Goal: Transaction & Acquisition: Purchase product/service

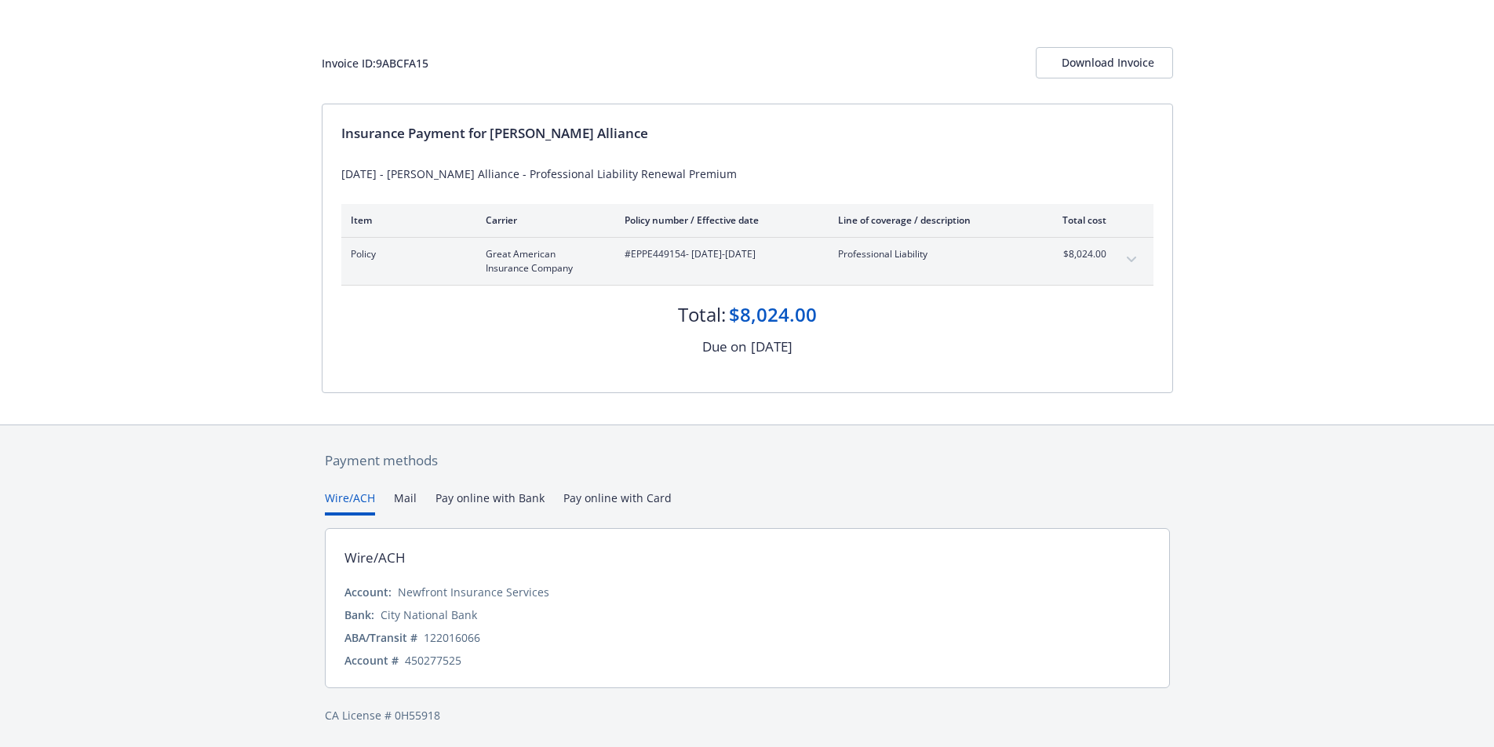
scroll to position [60, 1]
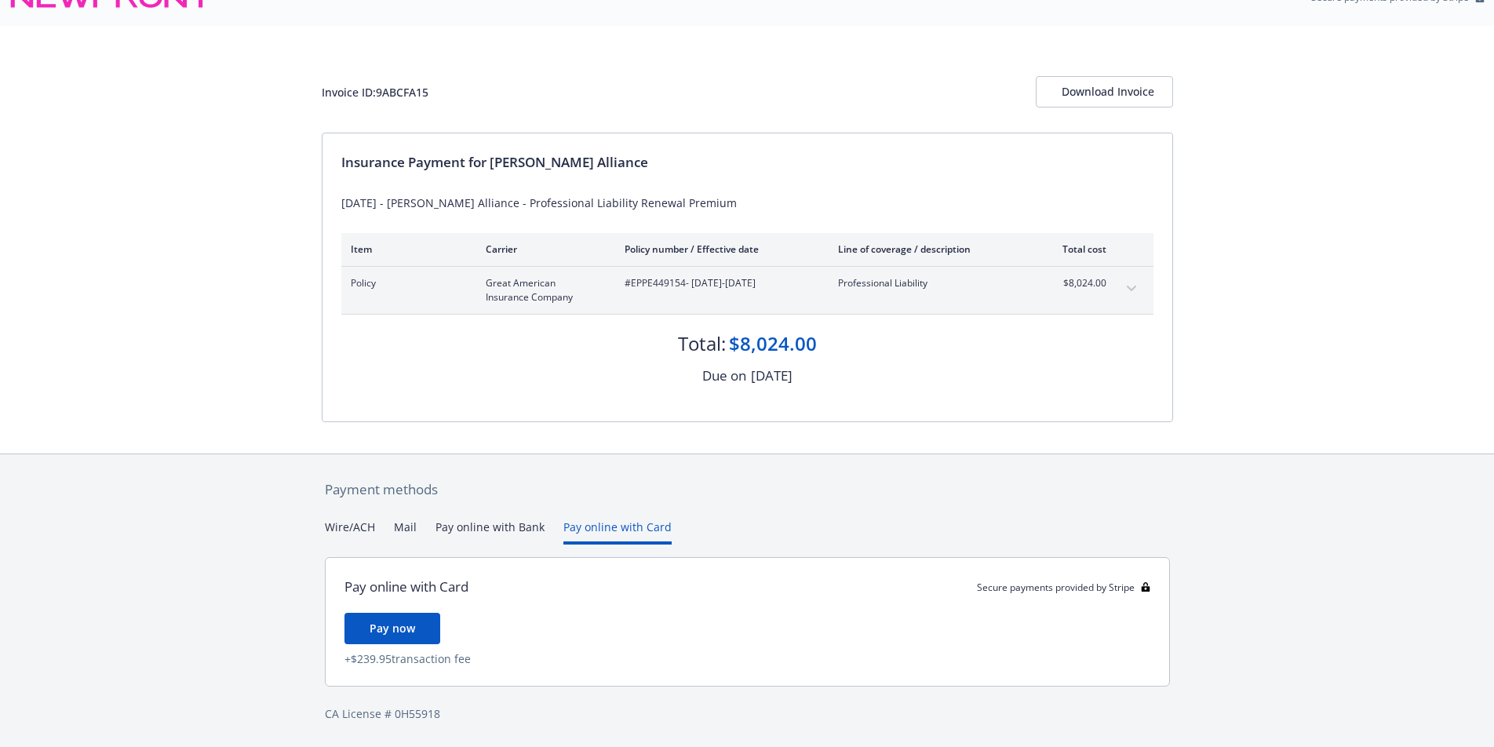
click at [593, 519] on button "Pay online with Card" at bounding box center [618, 532] width 108 height 26
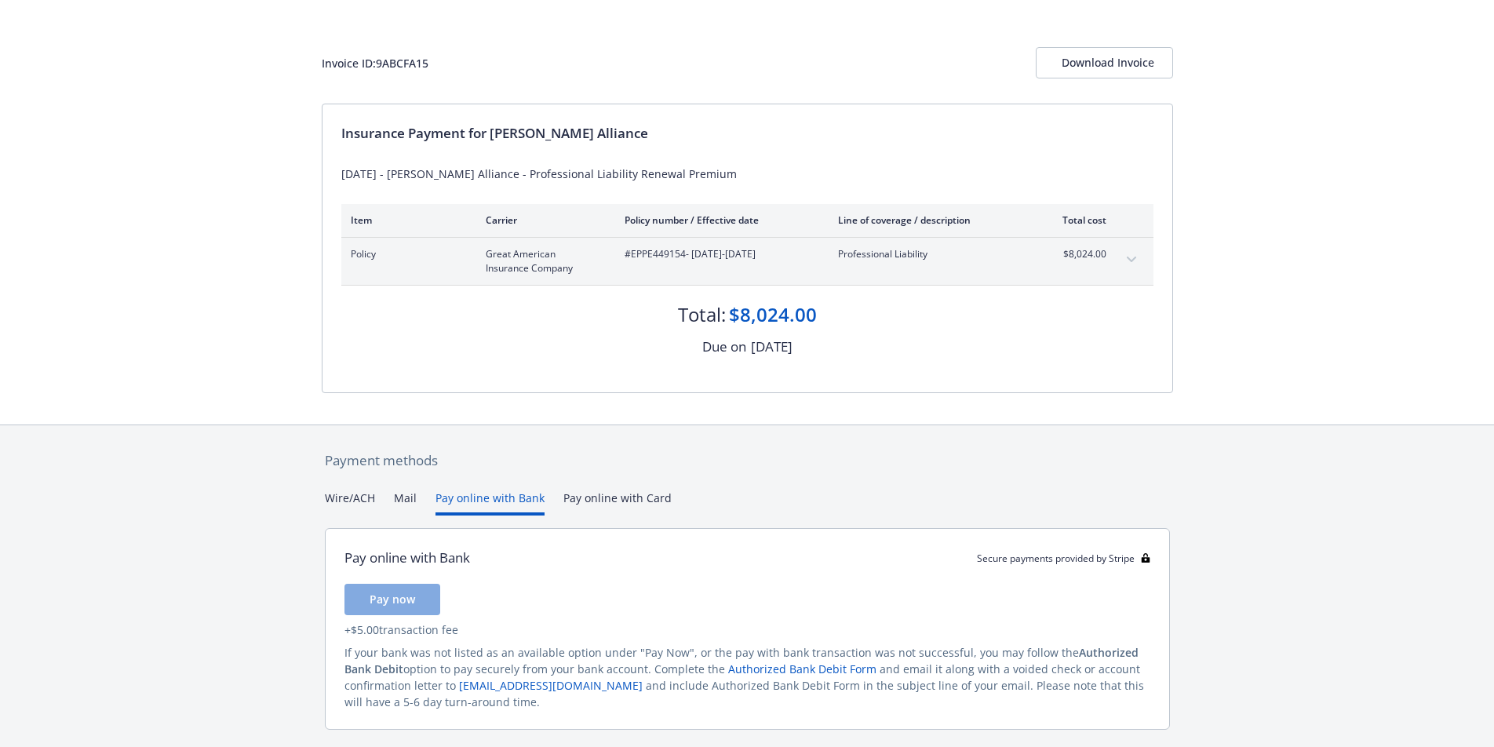
click at [451, 498] on button "Pay online with Bank" at bounding box center [490, 503] width 109 height 26
click at [400, 500] on button "Mail" at bounding box center [405, 503] width 23 height 26
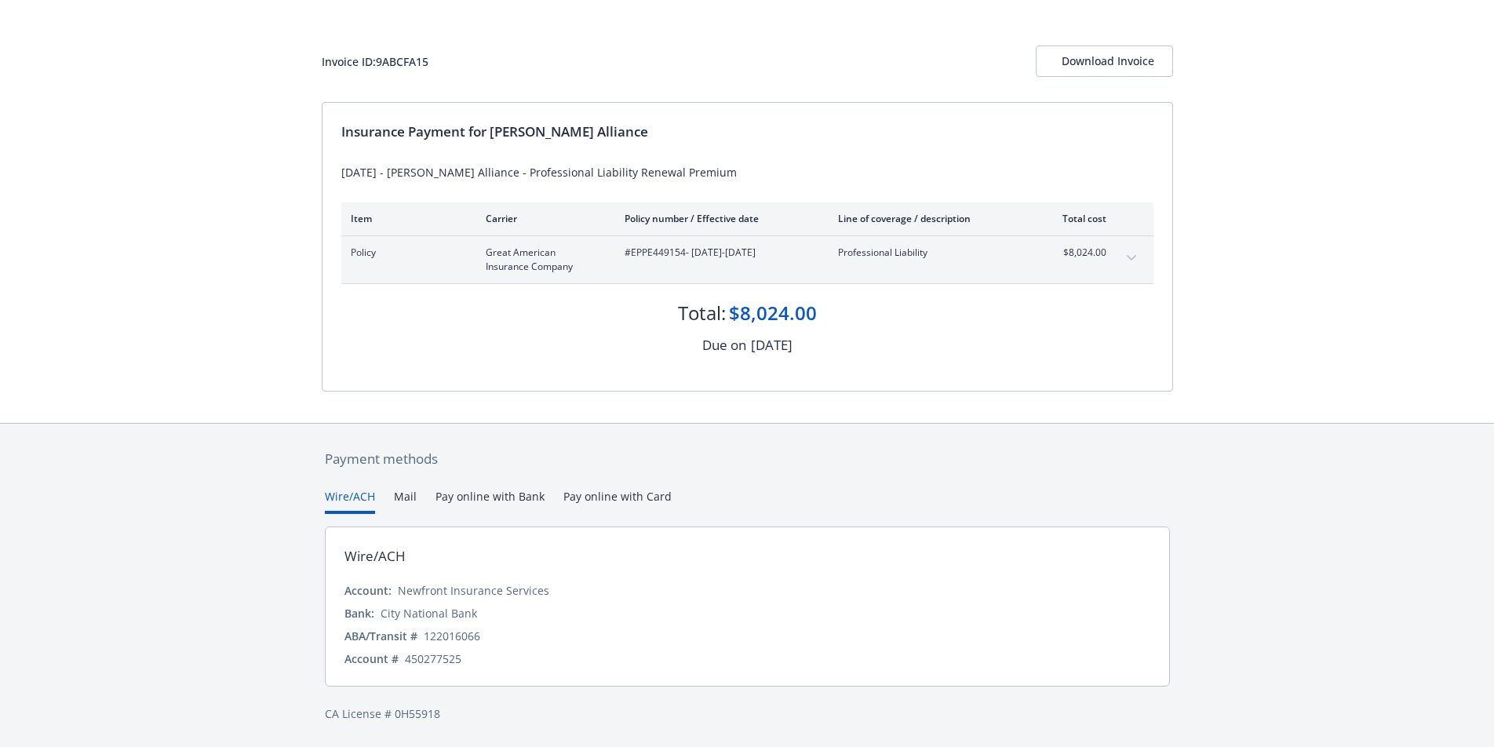
scroll to position [60, 0]
click at [347, 365] on div "Secure payments provided by Stripe Invoice ID: 9ABCFA15 Download Invoice Insura…" at bounding box center [747, 344] width 1494 height 808
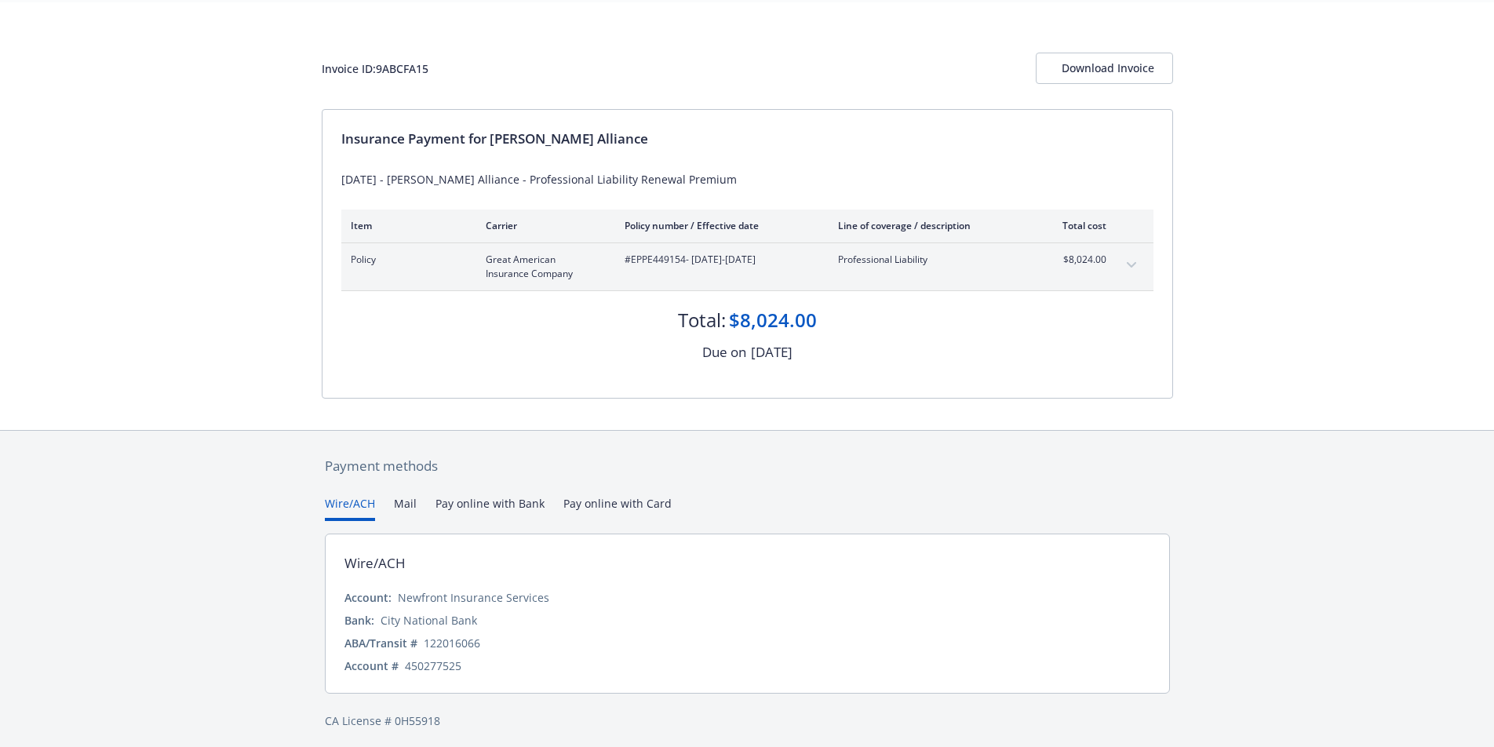
scroll to position [55, 0]
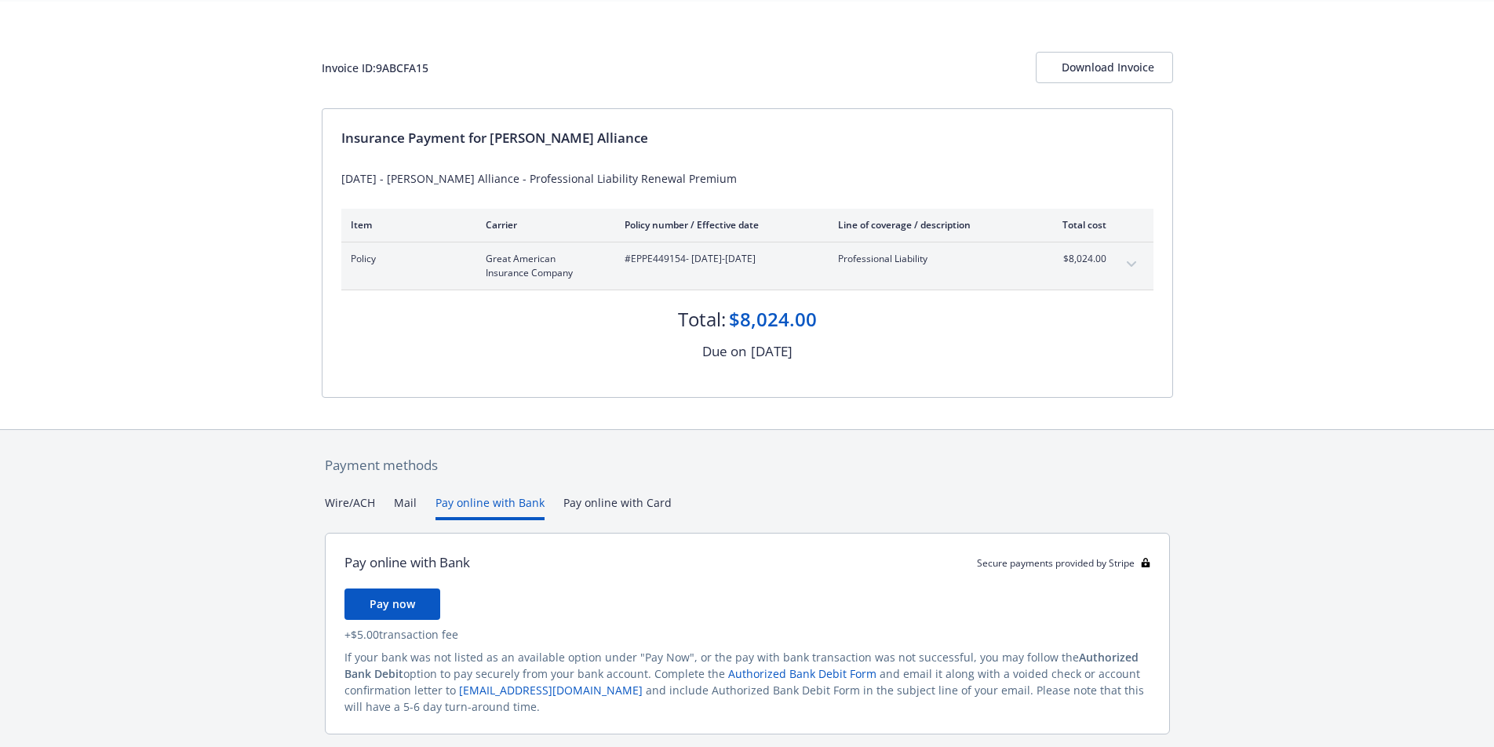
click at [513, 506] on button "Pay online with Bank" at bounding box center [490, 507] width 109 height 26
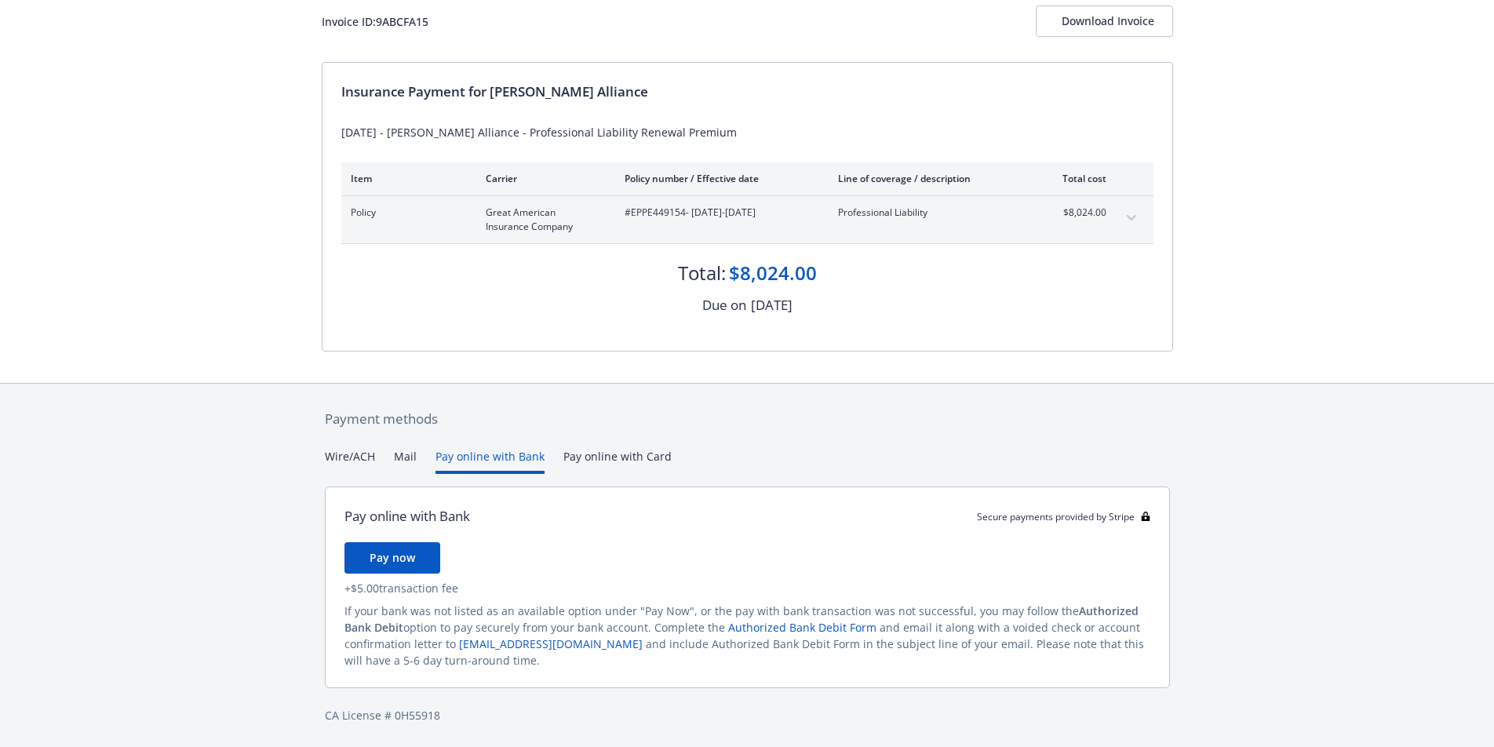
scroll to position [60, 0]
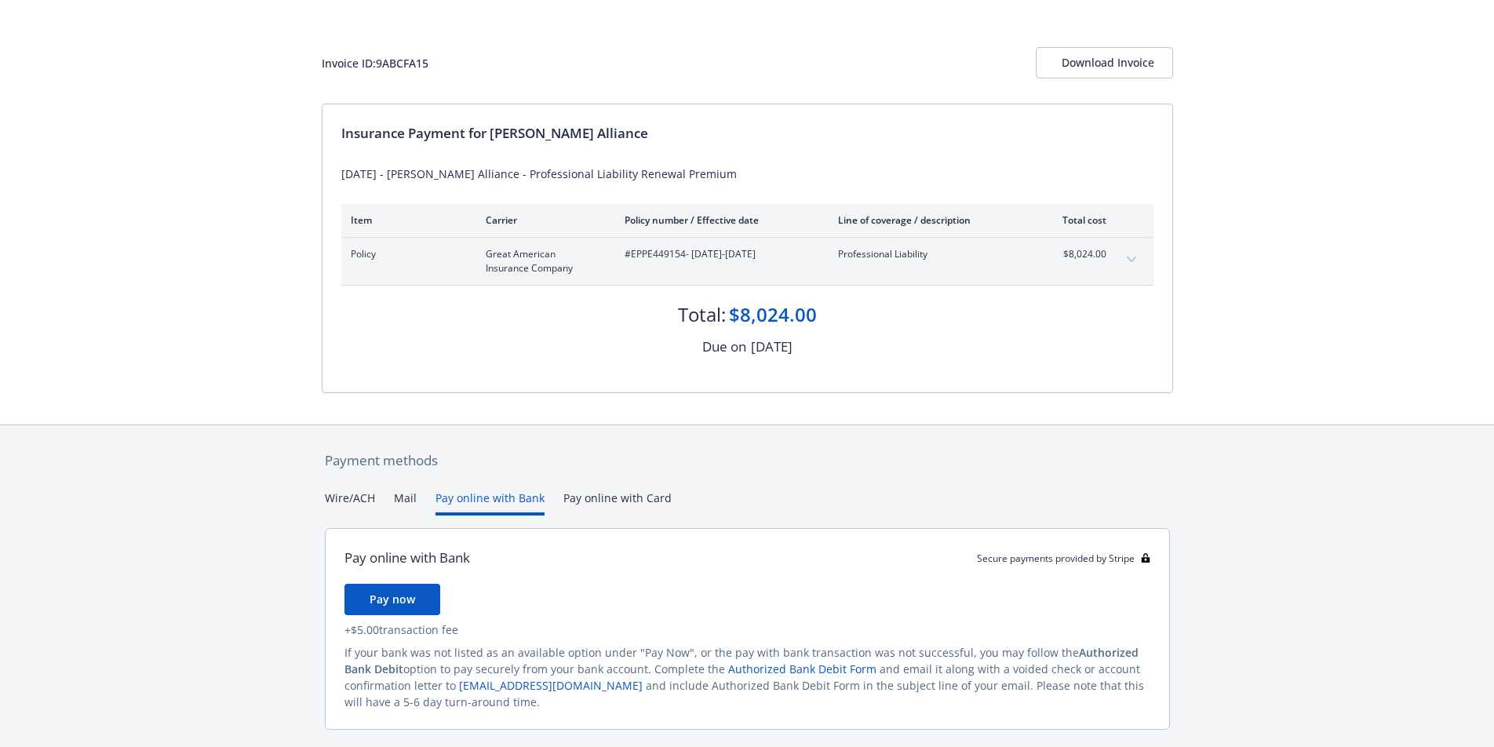
click at [345, 462] on div "Payment methods Wire/ACH Mail Pay online with Bank Pay online with Card Pay onl…" at bounding box center [748, 608] width 852 height 366
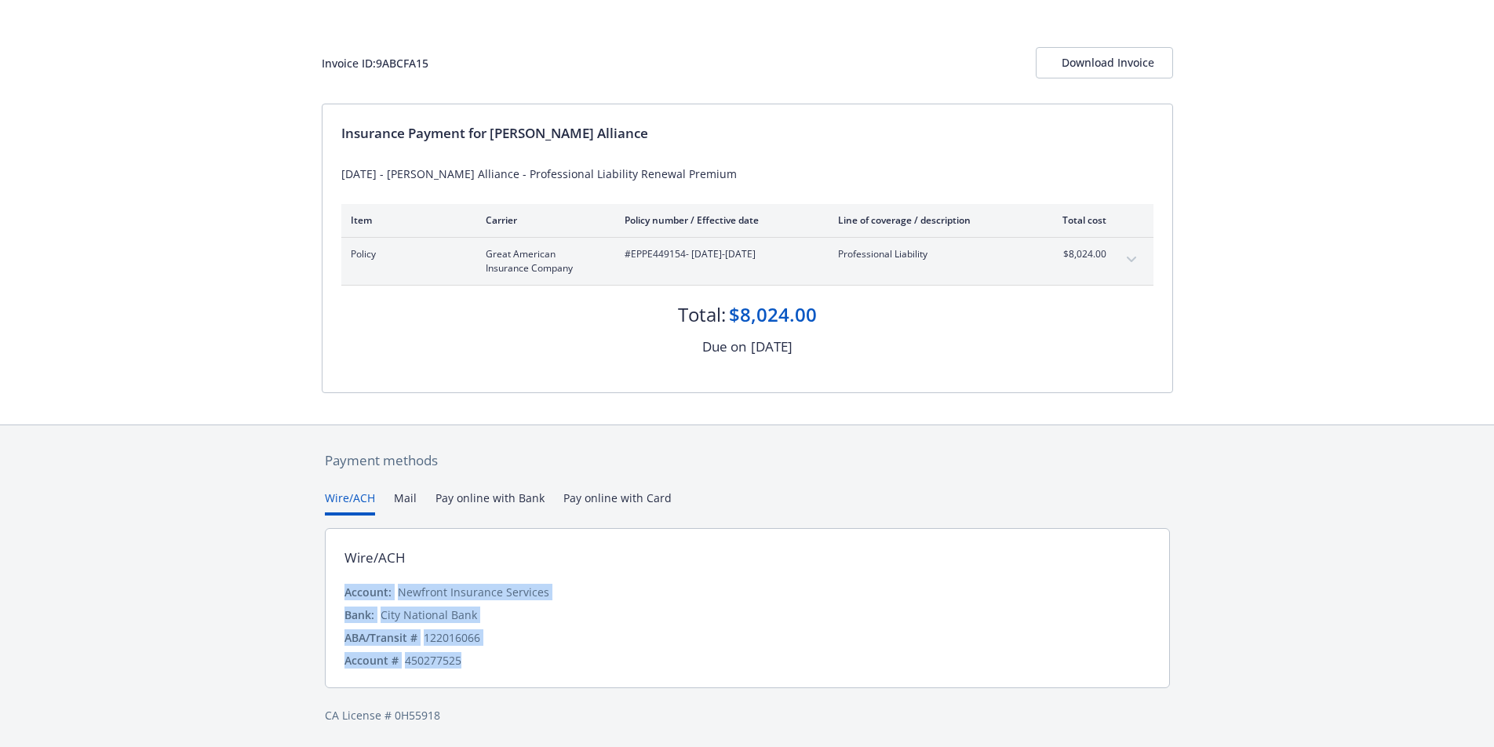
drag, startPoint x: 348, startPoint y: 578, endPoint x: 475, endPoint y: 675, distance: 159.6
click at [472, 679] on div "Wire/ACH Account: Newfront Insurance Services Bank: City National Bank ABA/Tran…" at bounding box center [747, 608] width 845 height 160
copy div "Account: Newfront Insurance Services Bank: City National Bank ABA/Transit # [US…"
click at [1111, 63] on div "Download Invoice" at bounding box center [1105, 63] width 86 height 30
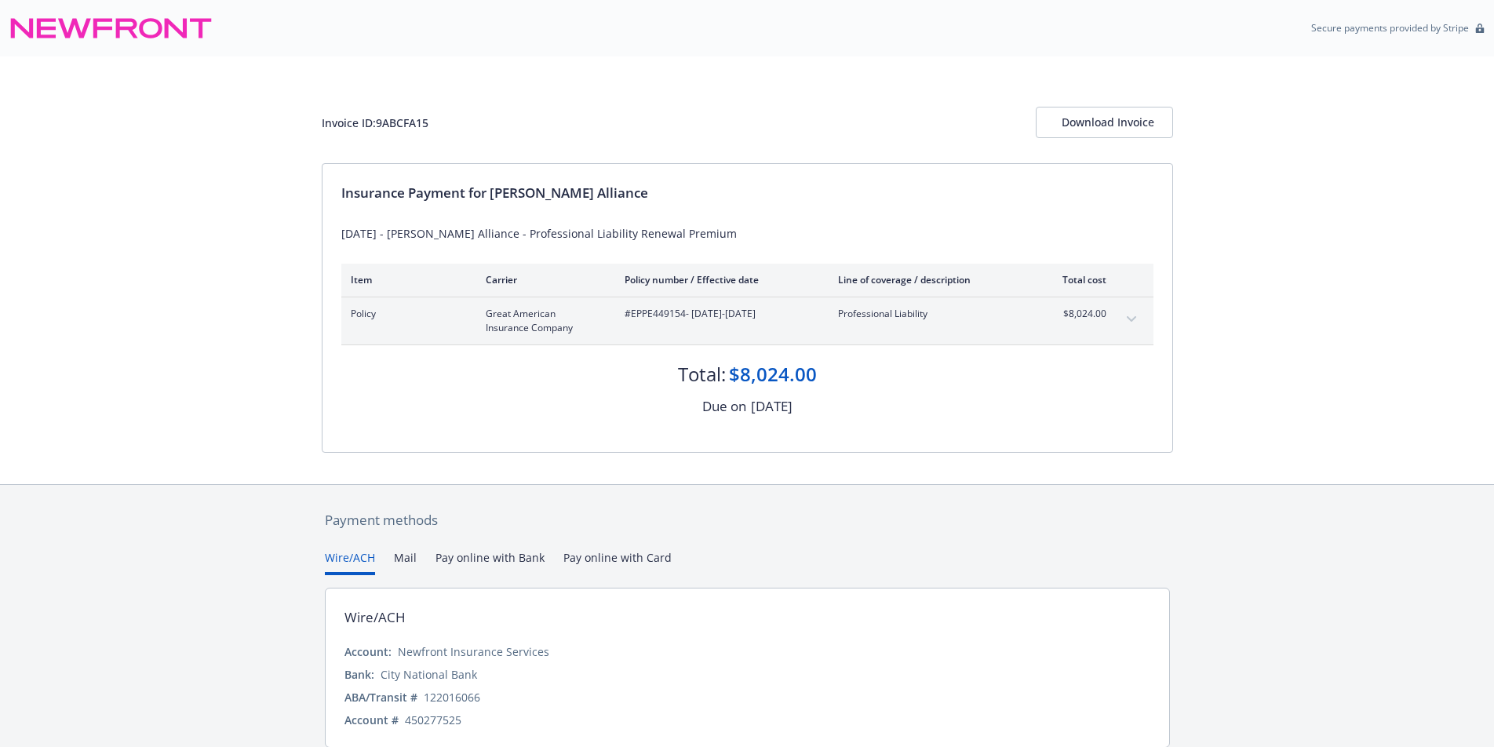
click at [1134, 315] on button "expand content" at bounding box center [1131, 319] width 25 height 25
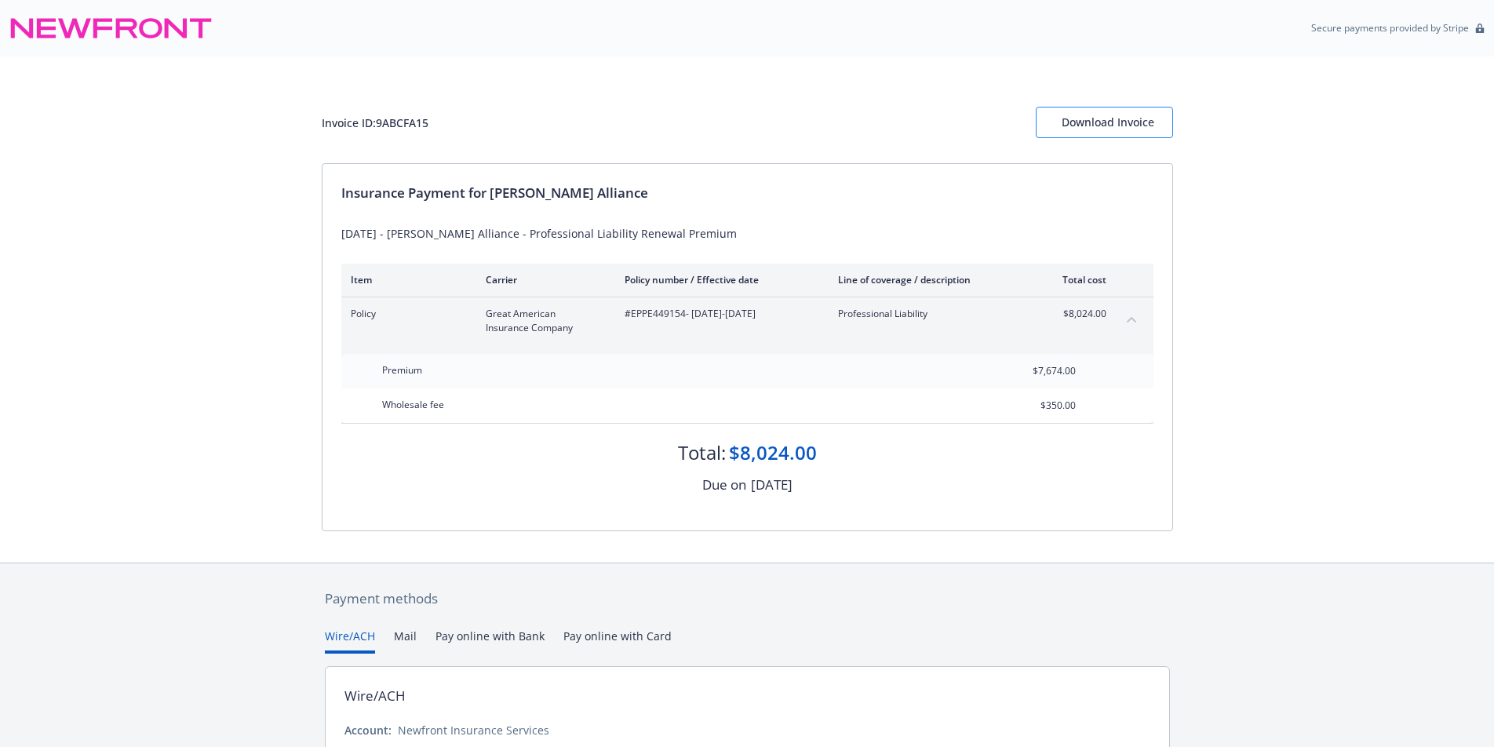
click at [1093, 122] on div "Download Invoice" at bounding box center [1105, 123] width 86 height 30
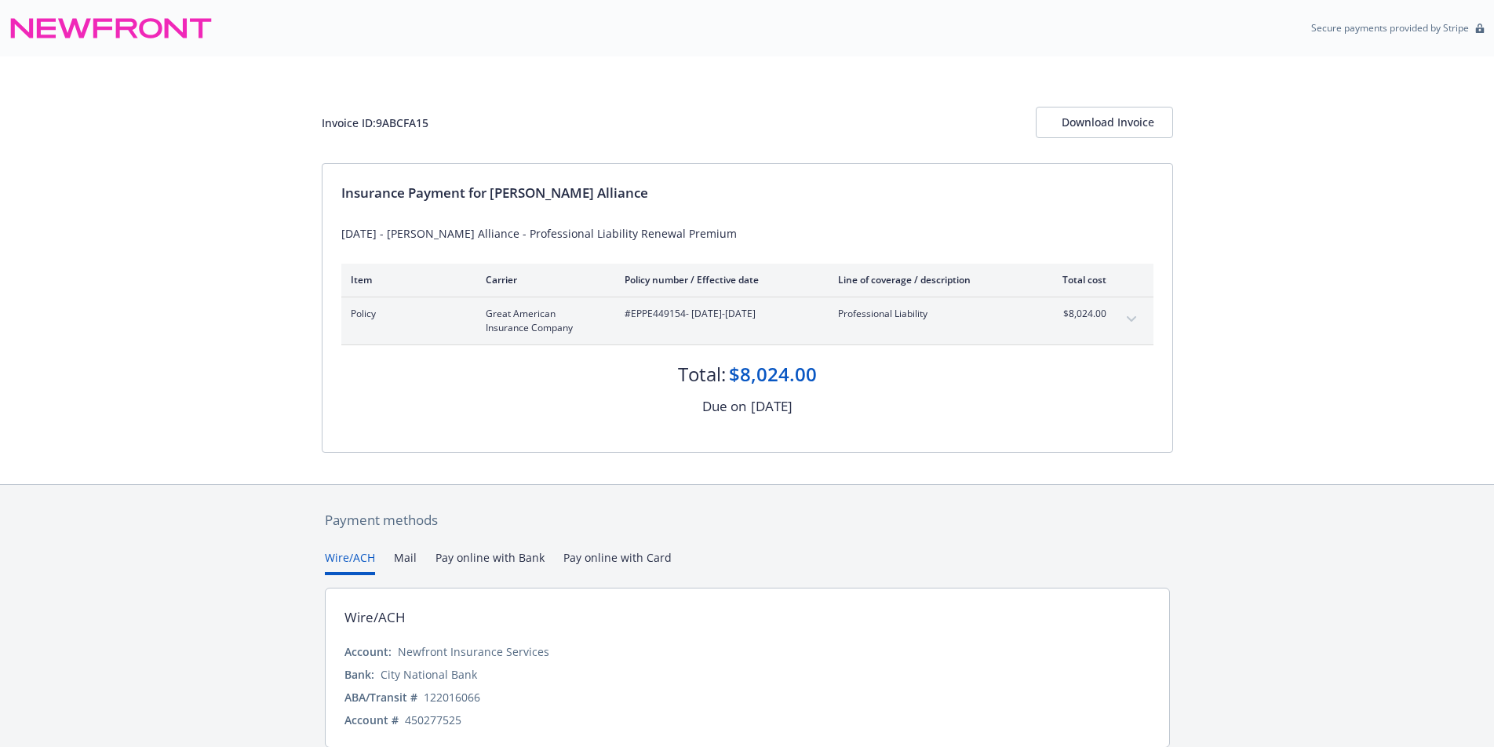
click at [1082, 320] on div "$8,024.00" at bounding box center [1077, 321] width 59 height 28
click at [1129, 322] on icon "expand content" at bounding box center [1131, 319] width 9 height 6
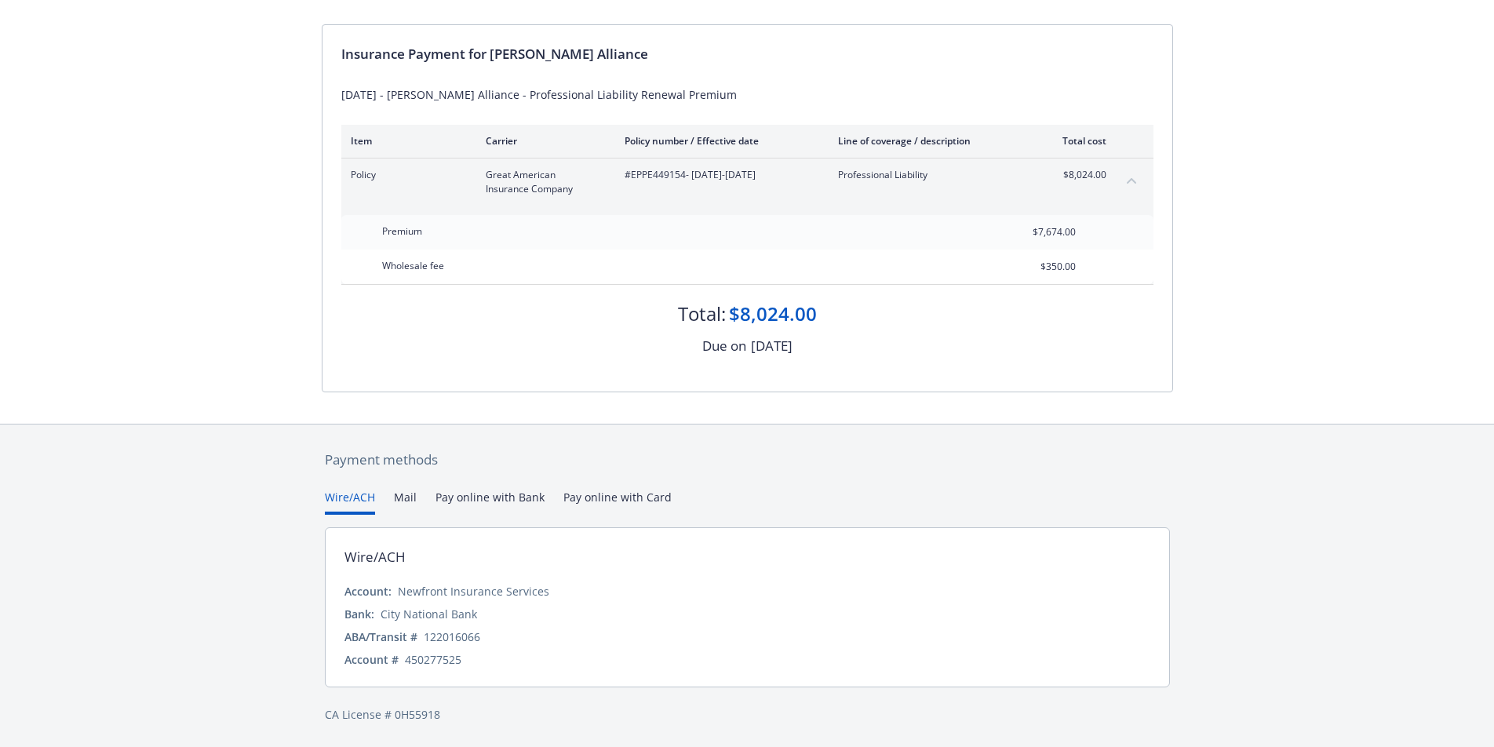
scroll to position [138, 0]
